Goal: Browse casually

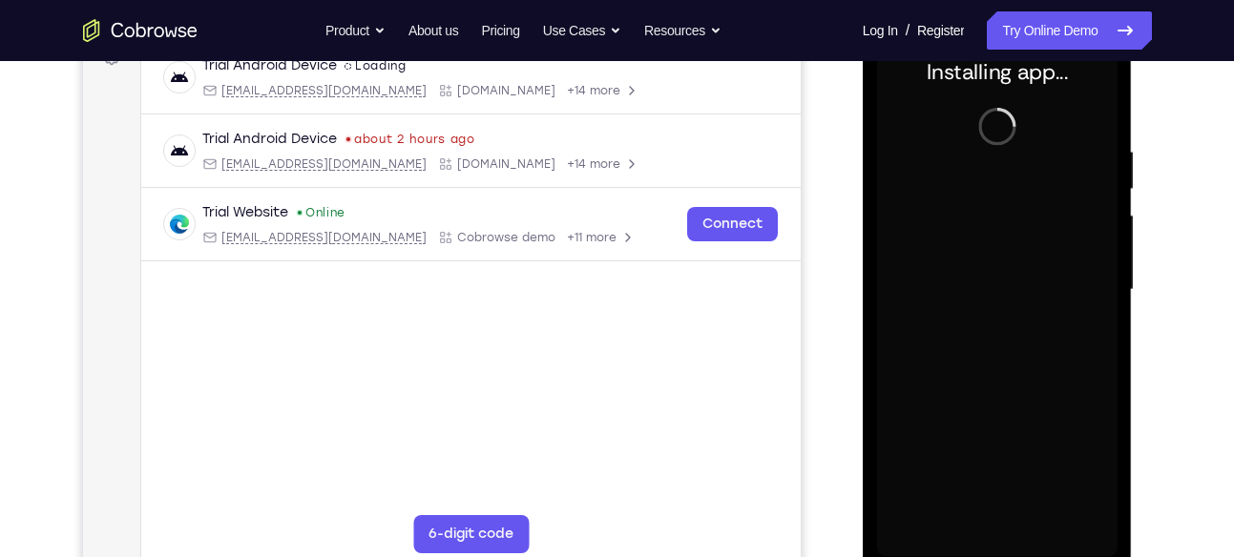
scroll to position [306, 0]
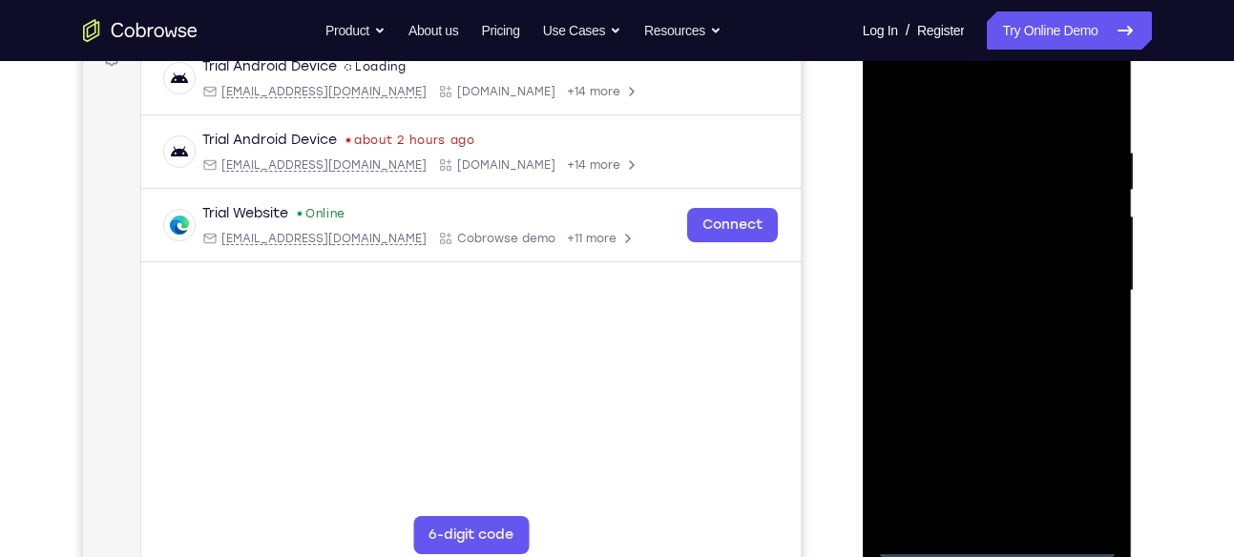
click at [993, 543] on div at bounding box center [997, 291] width 240 height 534
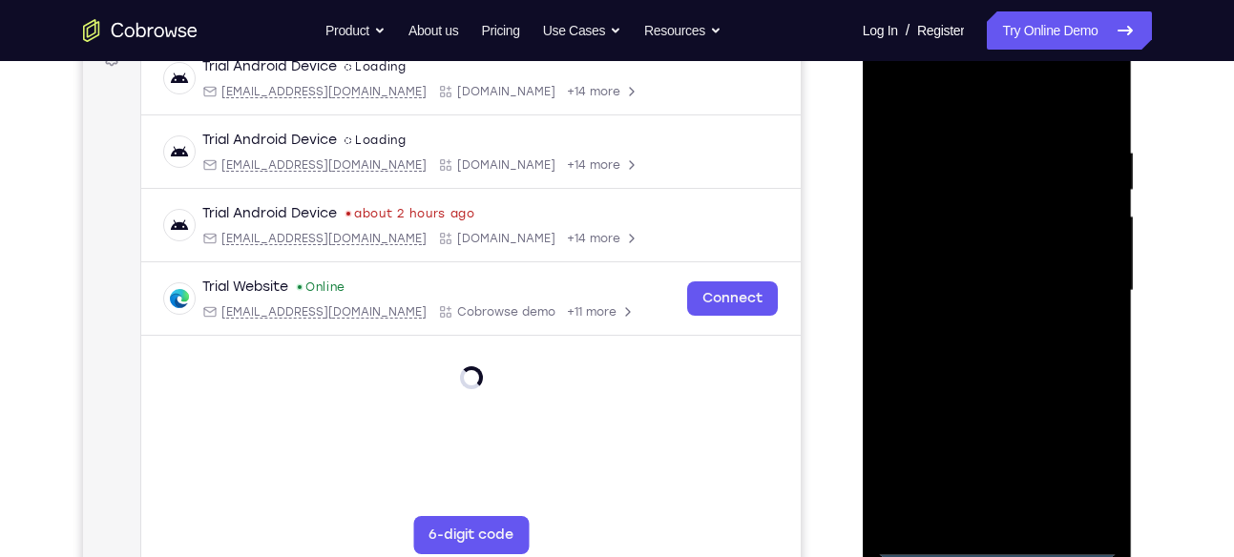
click at [993, 543] on div at bounding box center [997, 291] width 240 height 534
click at [1082, 448] on div at bounding box center [997, 291] width 240 height 534
click at [906, 73] on div at bounding box center [997, 291] width 240 height 534
click at [1082, 283] on div at bounding box center [997, 291] width 240 height 534
click at [974, 320] on div at bounding box center [997, 291] width 240 height 534
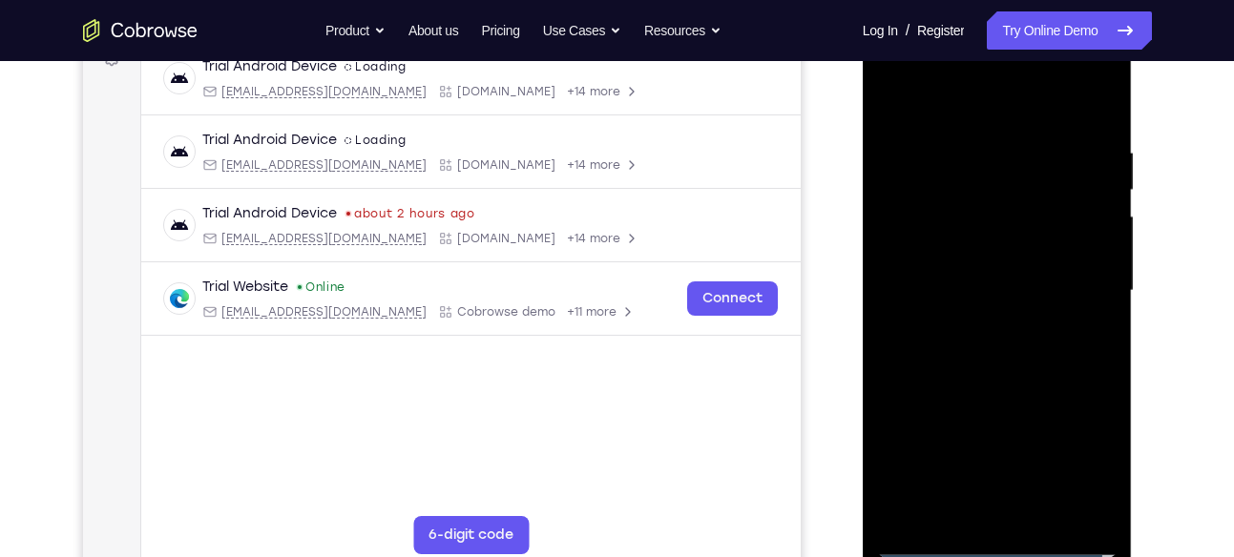
click at [1026, 267] on div at bounding box center [997, 291] width 240 height 534
drag, startPoint x: 1026, startPoint y: 267, endPoint x: 1050, endPoint y: 270, distance: 24.0
click at [1050, 270] on div at bounding box center [997, 291] width 240 height 534
